Goal: Information Seeking & Learning: Find contact information

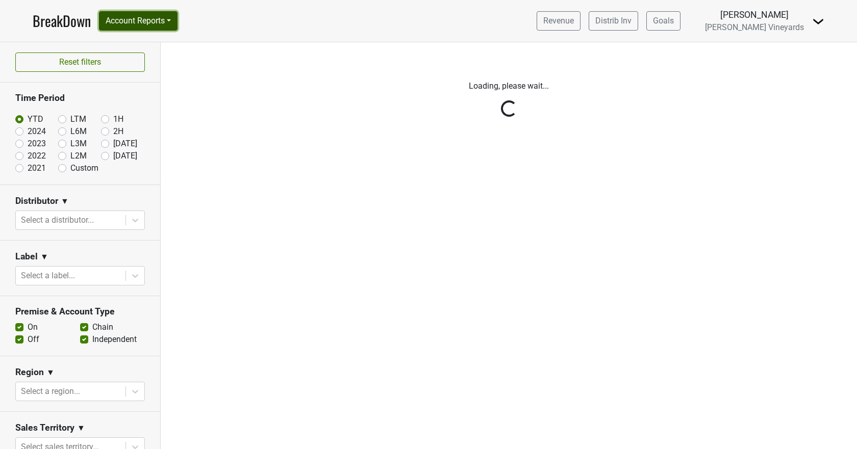
click at [143, 19] on button "Account Reports" at bounding box center [138, 20] width 79 height 19
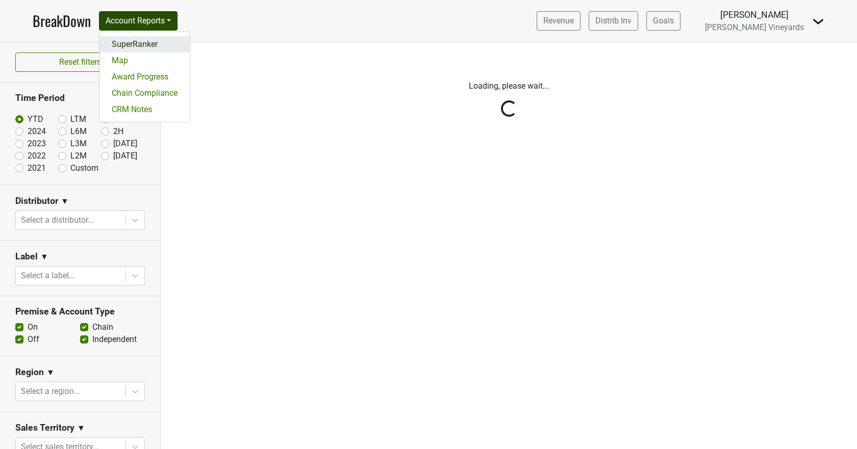
click at [142, 39] on link "SuperRanker" at bounding box center [144, 44] width 90 height 16
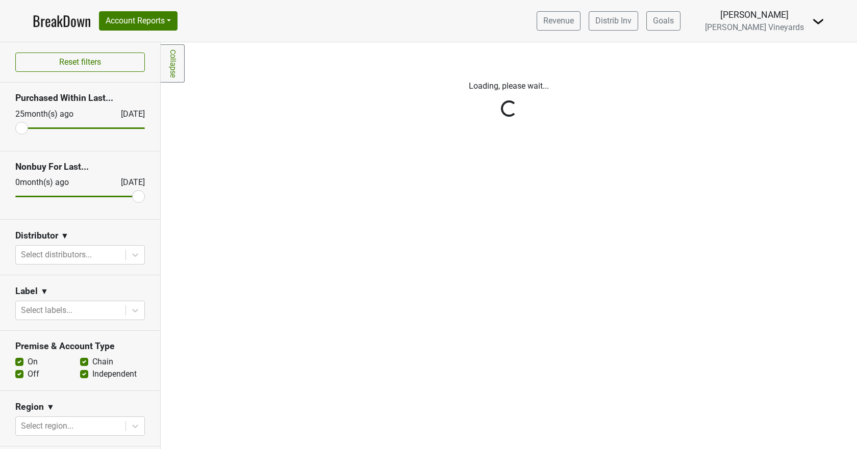
click at [132, 252] on div "Reset filters Purchased Within Last... [DATE] [DATE] Nonbuy For Last... [DATE] …" at bounding box center [80, 245] width 161 height 407
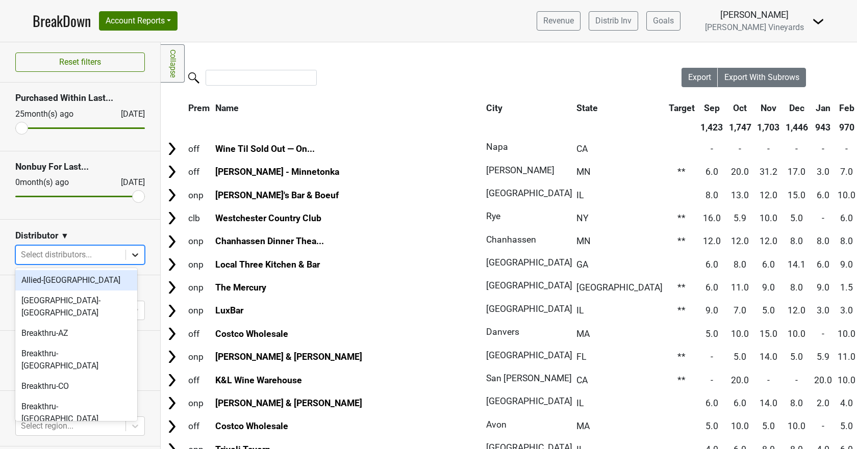
click at [132, 255] on icon at bounding box center [135, 255] width 6 height 4
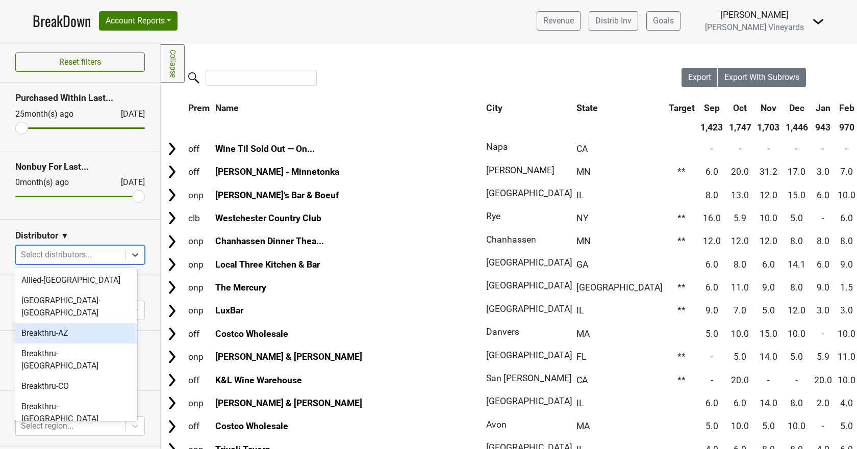
click at [98, 323] on div "Breakthru-AZ" at bounding box center [76, 333] width 122 height 20
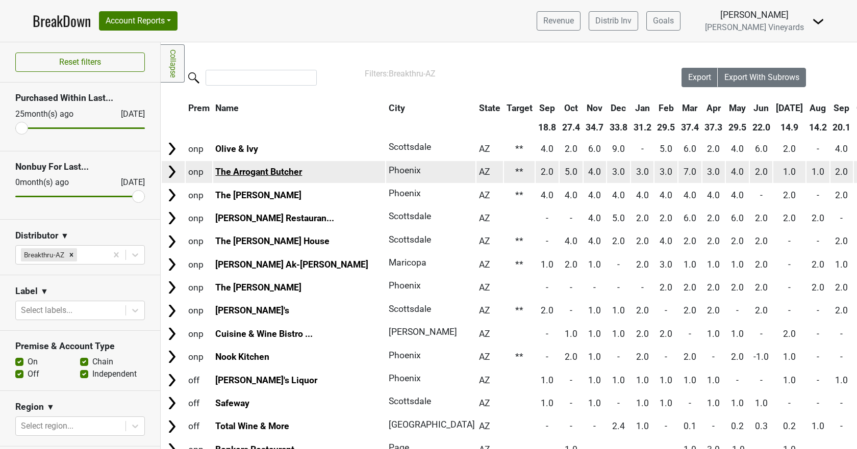
click at [245, 173] on link "The Arrogant Butcher" at bounding box center [258, 172] width 87 height 10
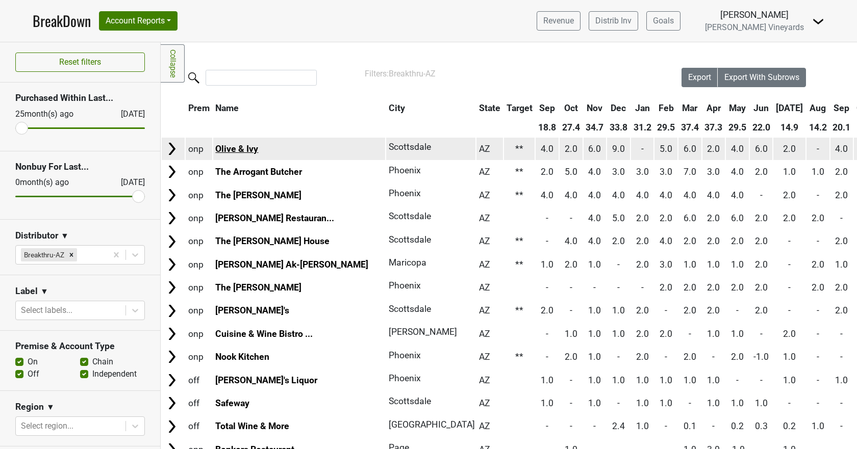
click at [234, 150] on link "Olive & Ivy" at bounding box center [236, 149] width 43 height 10
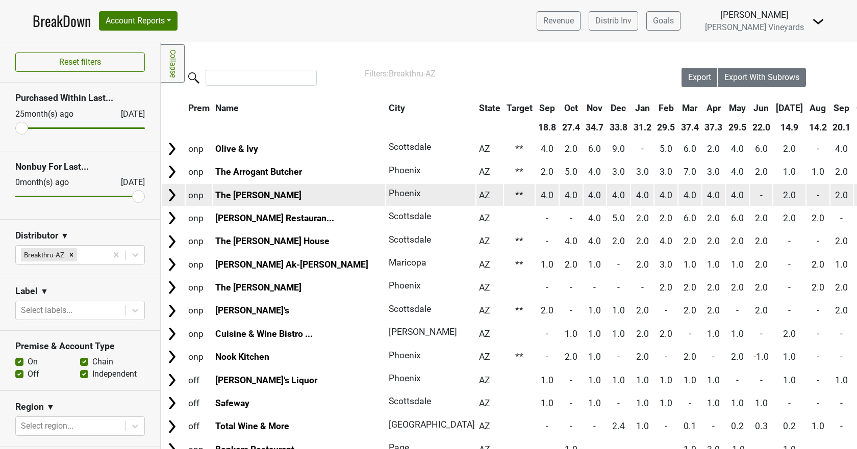
click at [240, 194] on link "The [PERSON_NAME]" at bounding box center [258, 195] width 86 height 10
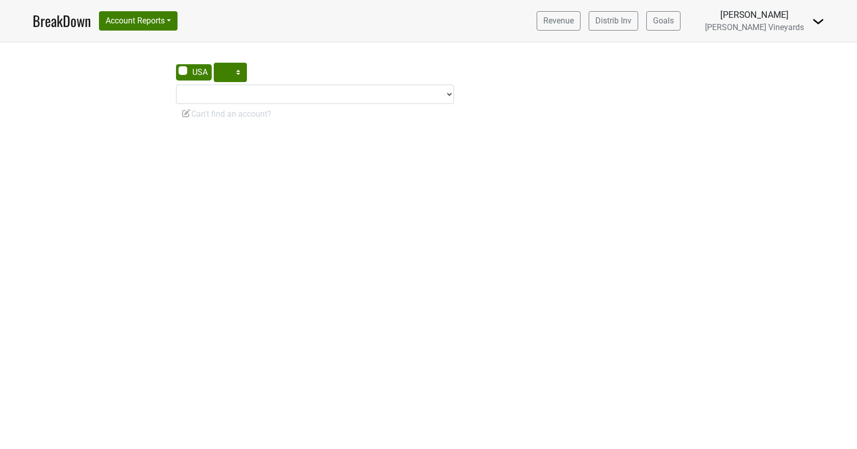
select select "CA"
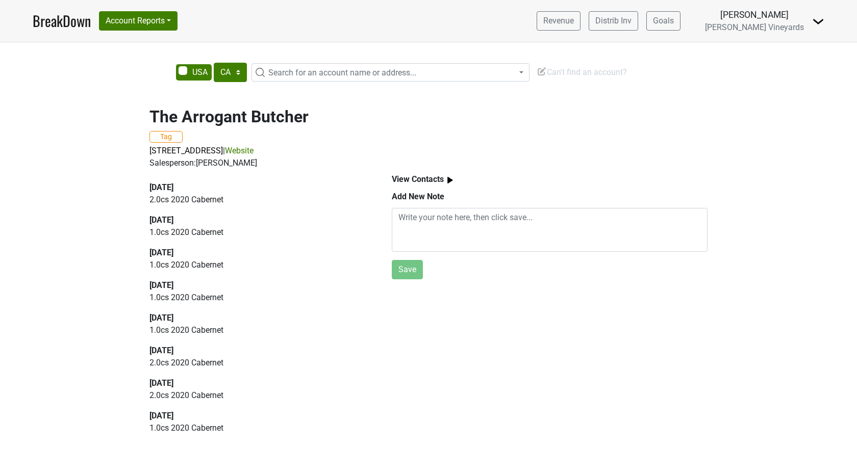
click at [253, 149] on link "Website" at bounding box center [239, 151] width 29 height 10
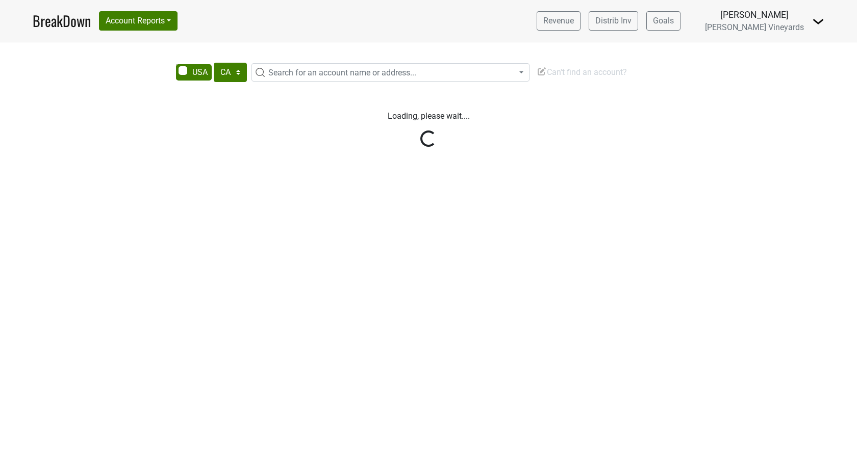
select select "CA"
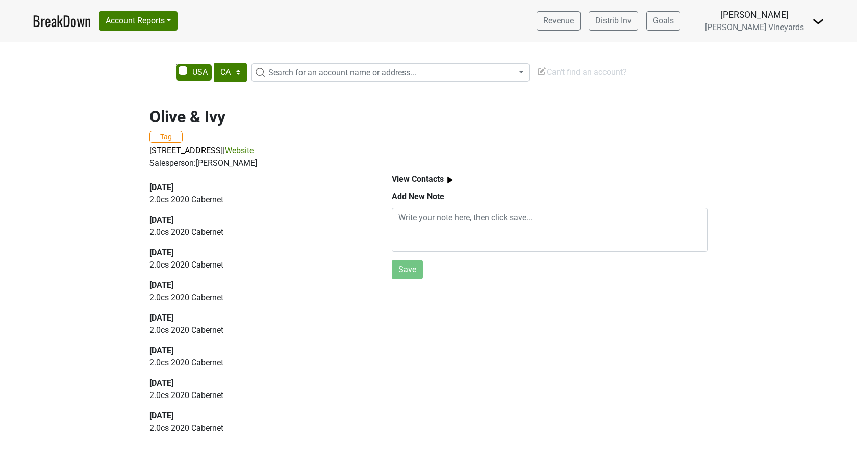
click at [253, 152] on link "Website" at bounding box center [239, 151] width 29 height 10
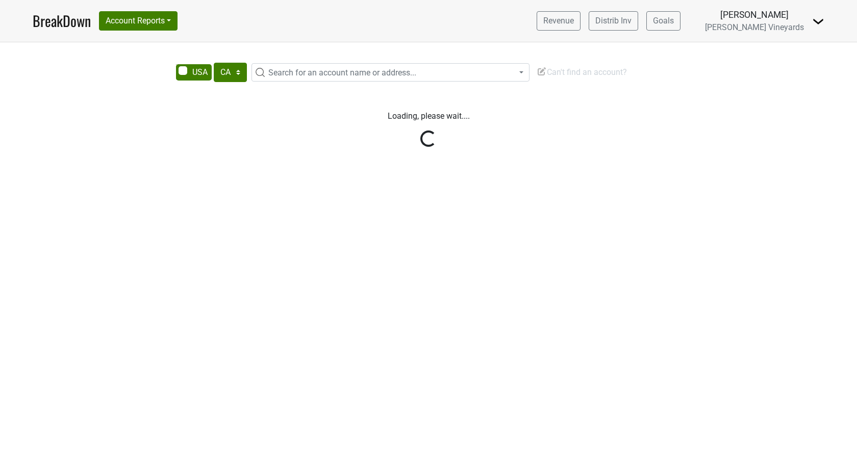
select select "CA"
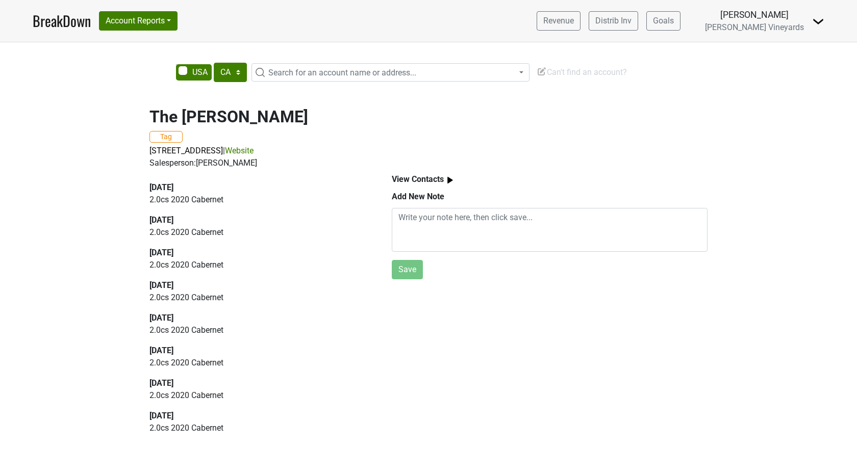
click at [253, 148] on link "Website" at bounding box center [239, 151] width 29 height 10
